Goal: Task Accomplishment & Management: Complete application form

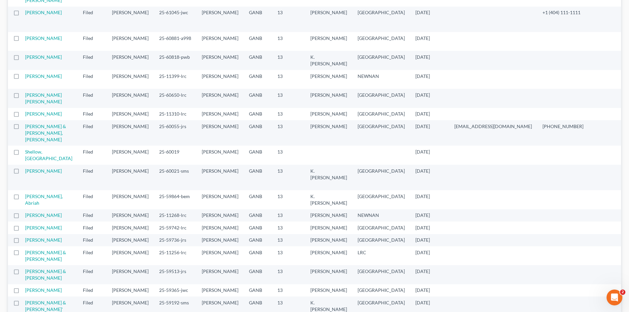
scroll to position [132, 0]
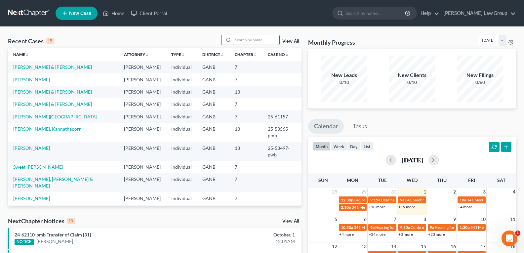
click at [258, 42] on input "search" at bounding box center [256, 40] width 46 height 10
type input "b"
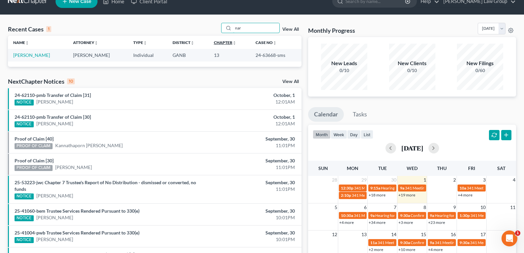
scroll to position [33, 0]
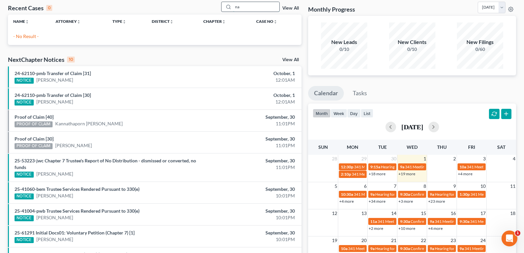
type input "n"
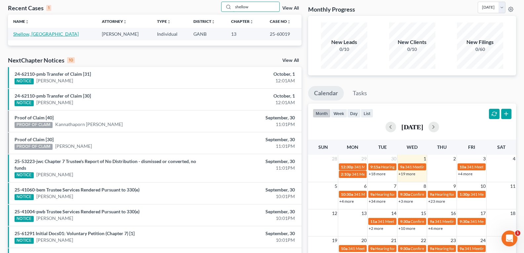
type input "shellow"
click at [23, 34] on link "Shellow, [GEOGRAPHIC_DATA]" at bounding box center [45, 34] width 65 height 6
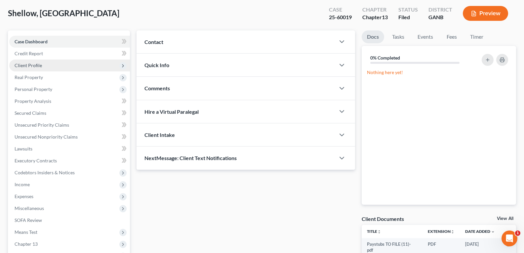
click at [33, 70] on span "Client Profile" at bounding box center [69, 65] width 121 height 12
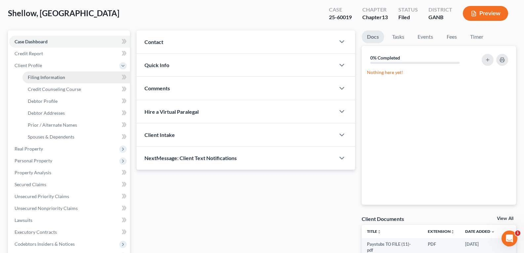
click at [41, 77] on span "Filing Information" at bounding box center [46, 77] width 37 height 6
select select "1"
select select "0"
select select "3"
select select "10"
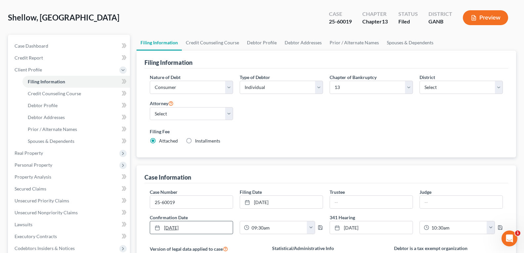
scroll to position [66, 0]
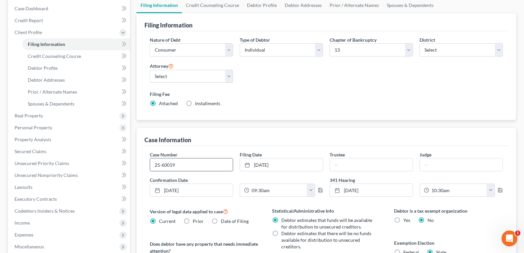
click at [185, 169] on input "25-60019" at bounding box center [191, 164] width 83 height 13
type input "25-60019-sms"
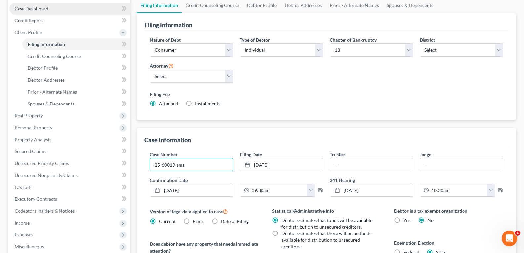
click at [36, 8] on span "Case Dashboard" at bounding box center [32, 9] width 34 height 6
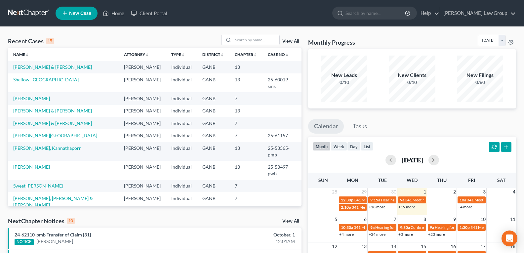
click at [263, 45] on div "Recent Cases 15 View All" at bounding box center [154, 41] width 293 height 13
click at [26, 79] on link "Shellow, [GEOGRAPHIC_DATA]" at bounding box center [45, 80] width 65 height 6
